Goal: Information Seeking & Learning: Learn about a topic

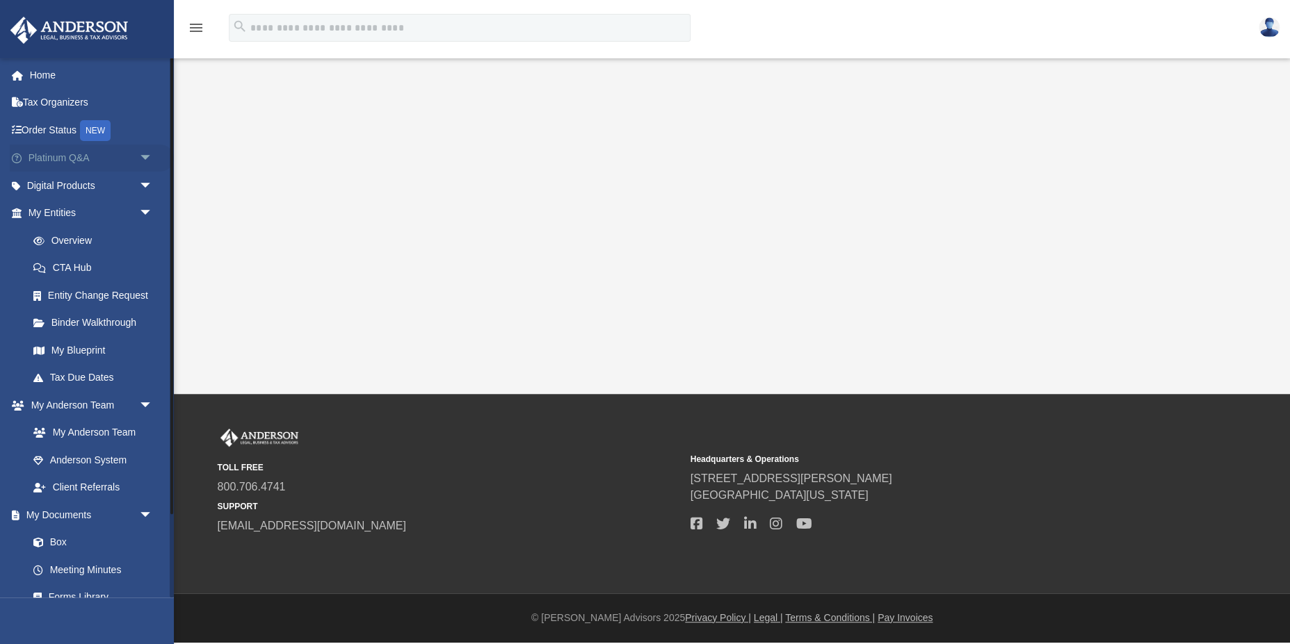
click at [67, 154] on link "Platinum Q&A arrow_drop_down" at bounding box center [92, 159] width 164 height 28
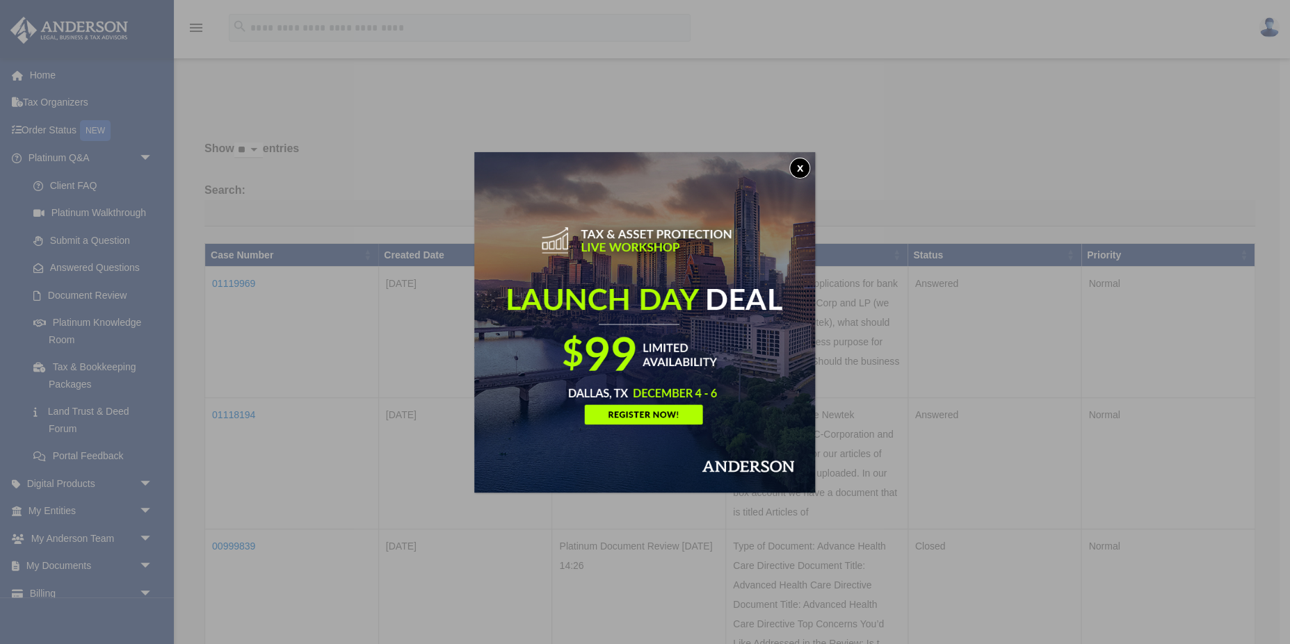
click at [801, 167] on button "x" at bounding box center [799, 168] width 21 height 21
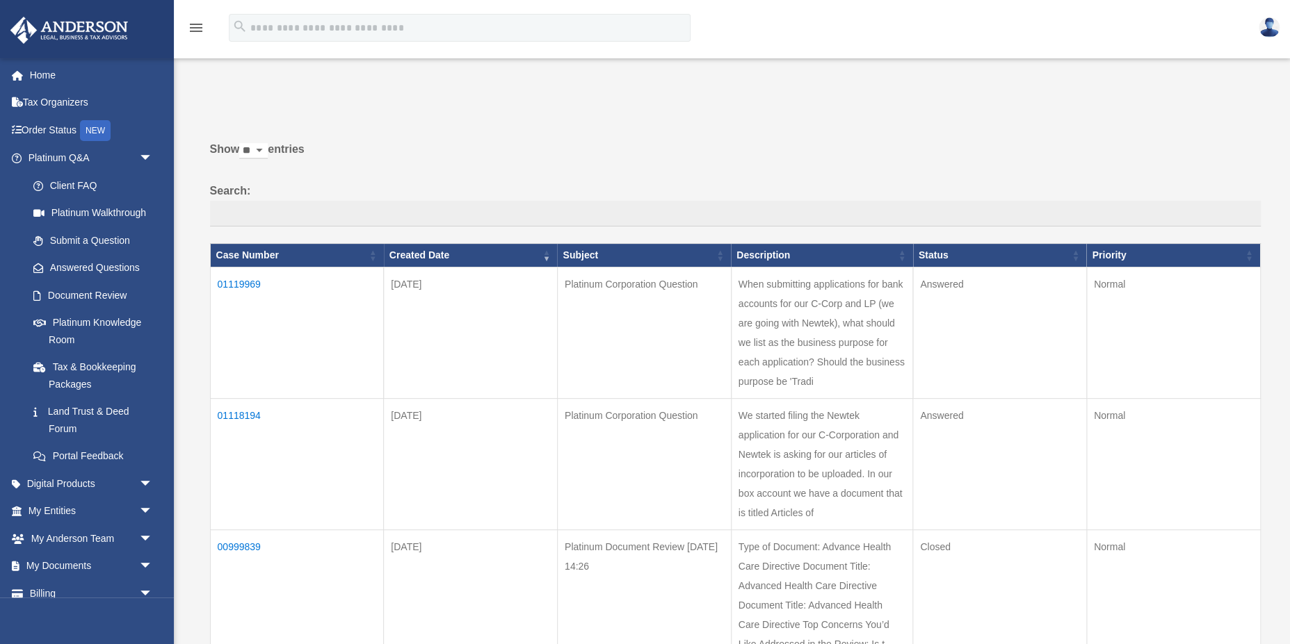
click at [238, 283] on td "01119969" at bounding box center [297, 332] width 174 height 131
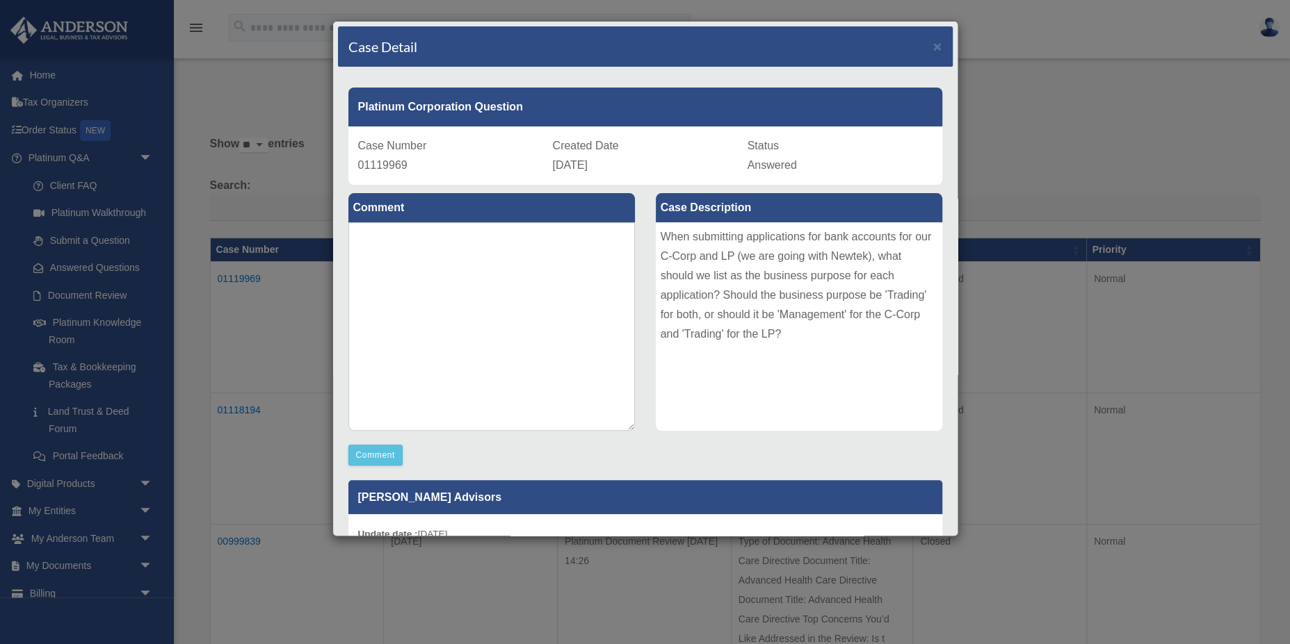
scroll to position [29, 0]
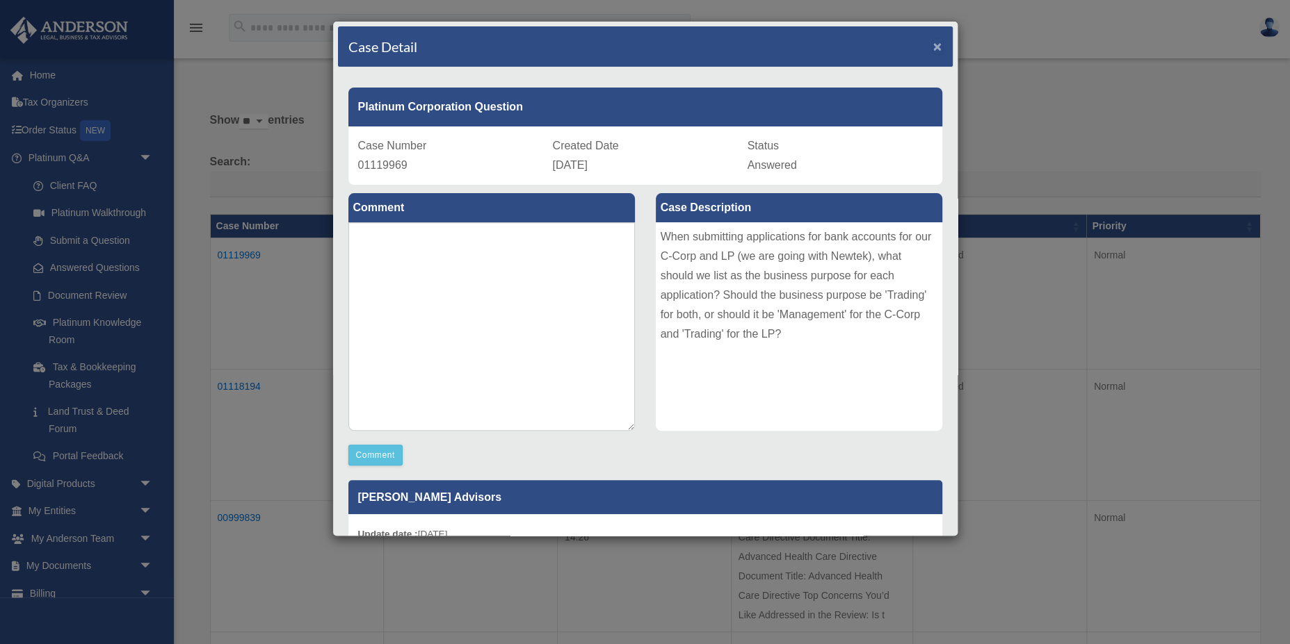
click at [940, 48] on span "×" at bounding box center [937, 46] width 9 height 16
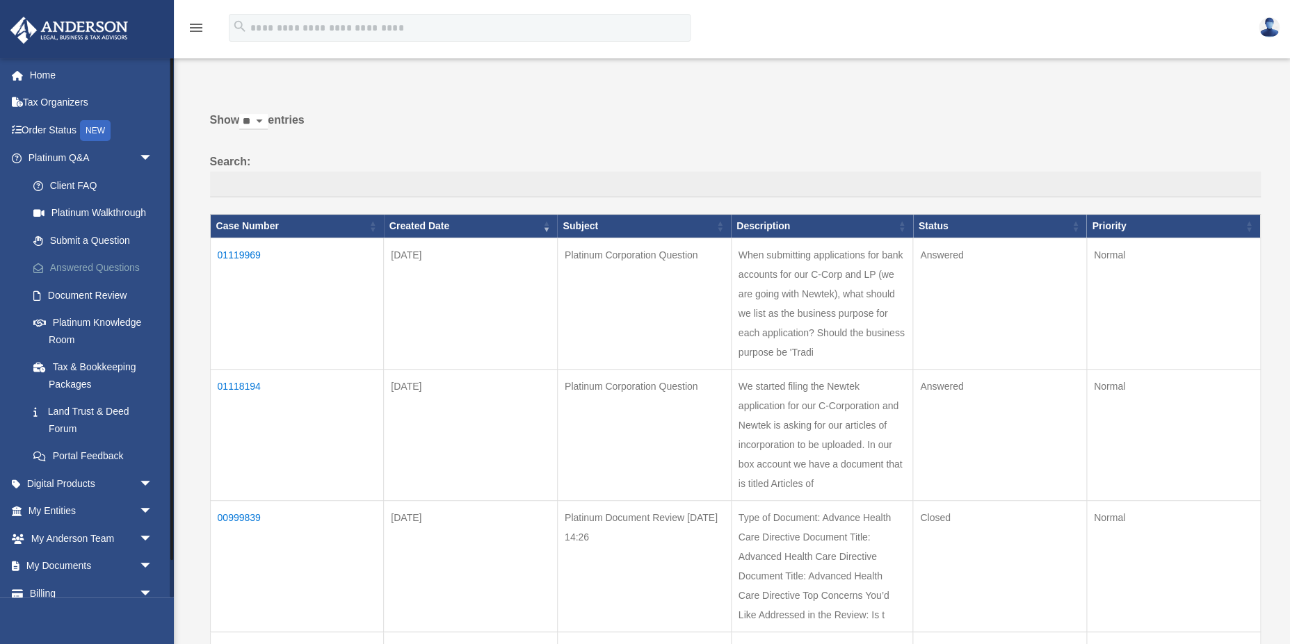
click at [62, 268] on link "Answered Questions" at bounding box center [96, 268] width 154 height 28
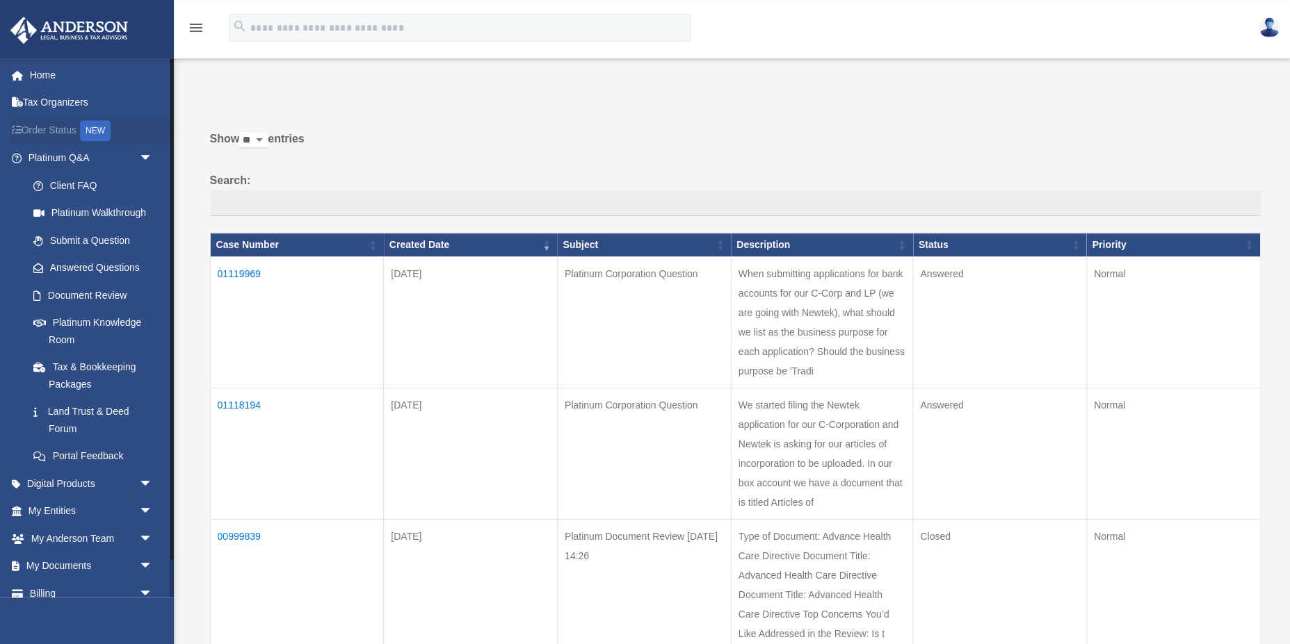
scroll to position [8, 0]
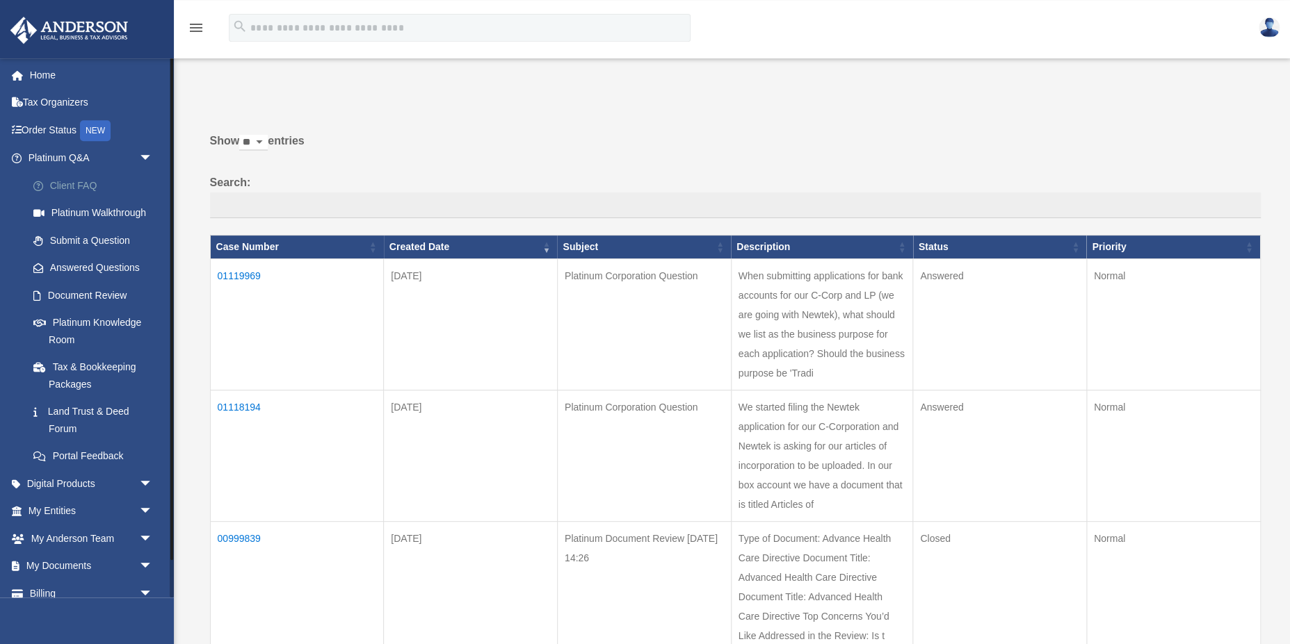
click at [60, 186] on link "Client FAQ" at bounding box center [96, 186] width 154 height 28
